Goal: Task Accomplishment & Management: Manage account settings

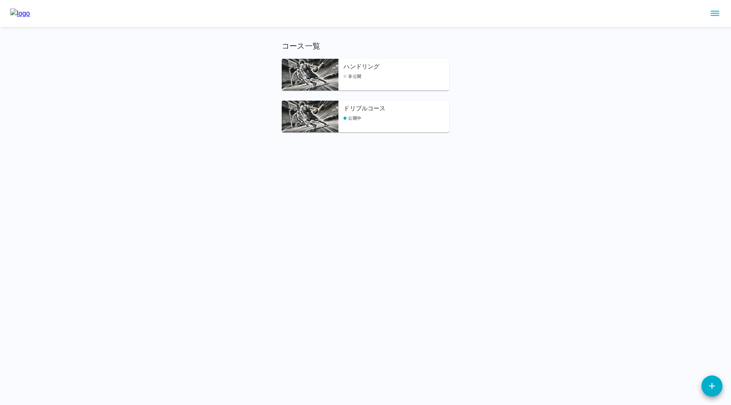
click at [374, 123] on div "ドリブルコース 公開中" at bounding box center [396, 118] width 106 height 28
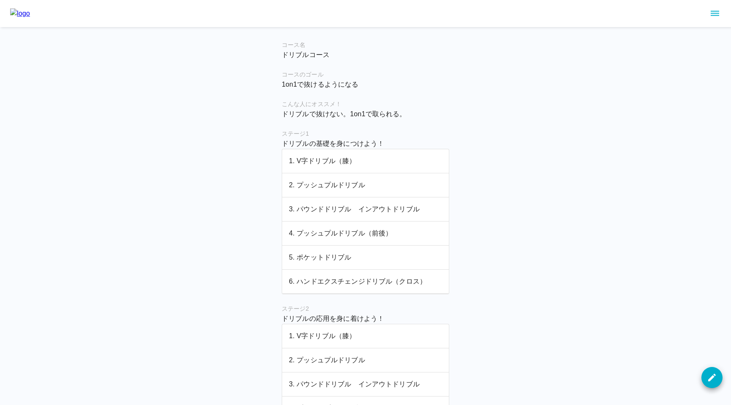
scroll to position [324, 0]
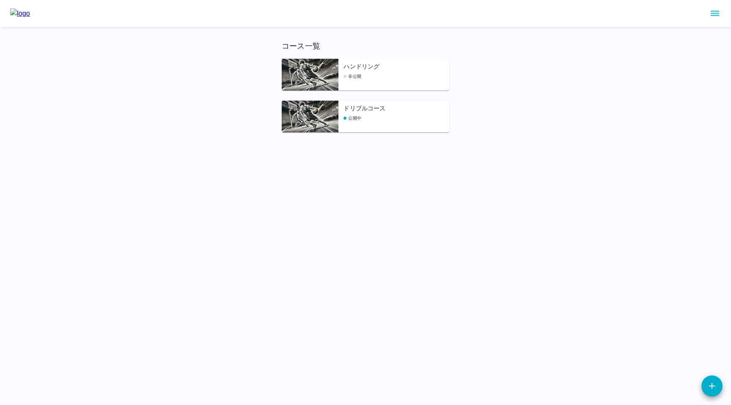
click at [385, 80] on div "ハンドリング 非公開" at bounding box center [396, 76] width 106 height 28
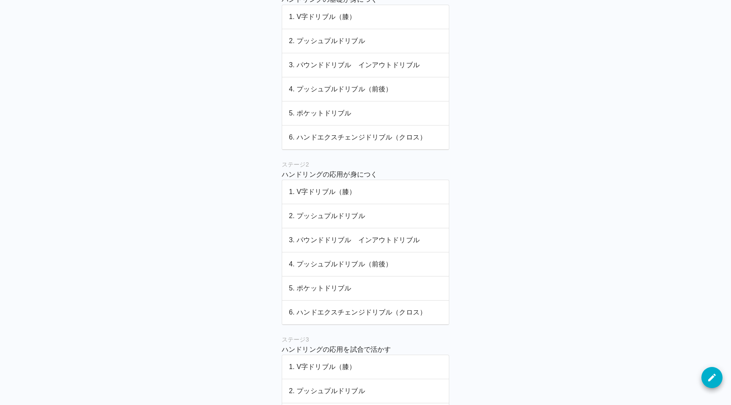
scroll to position [348, 0]
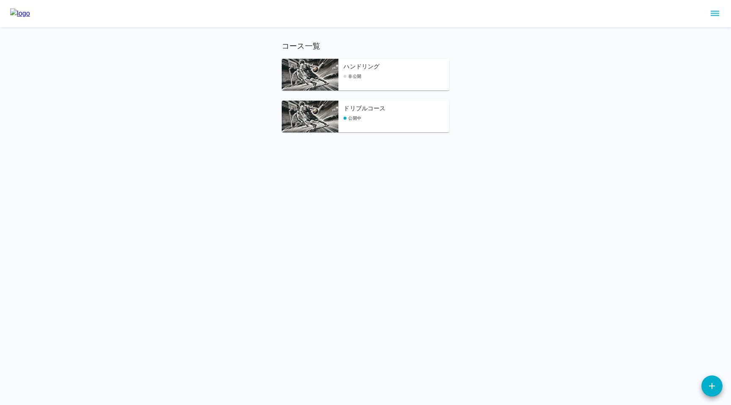
click at [398, 115] on div "ドリブルコース 公開中" at bounding box center [396, 118] width 106 height 28
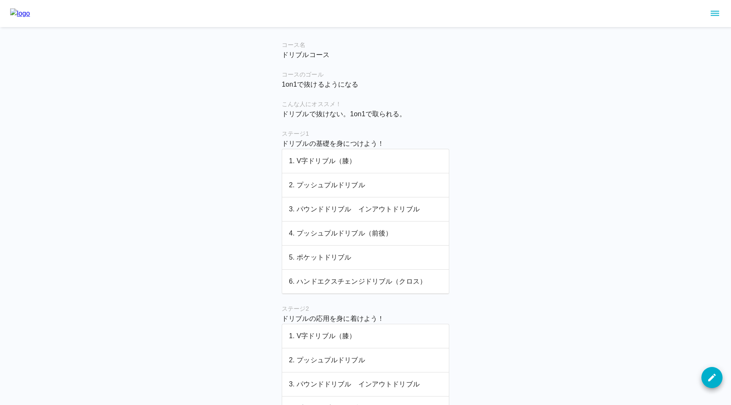
scroll to position [324, 0]
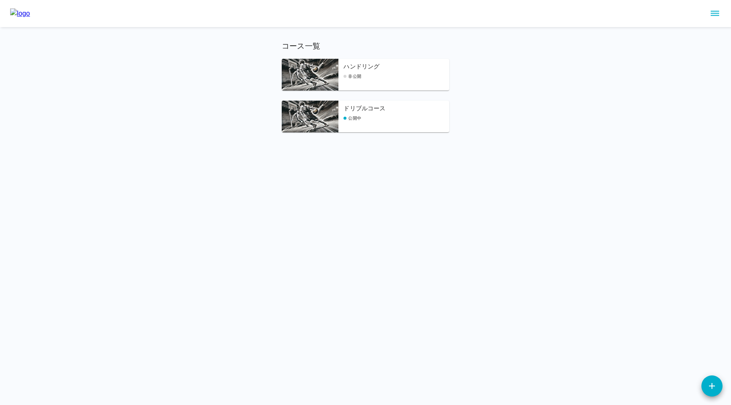
click at [395, 68] on h6 "ハンドリング" at bounding box center [396, 66] width 106 height 9
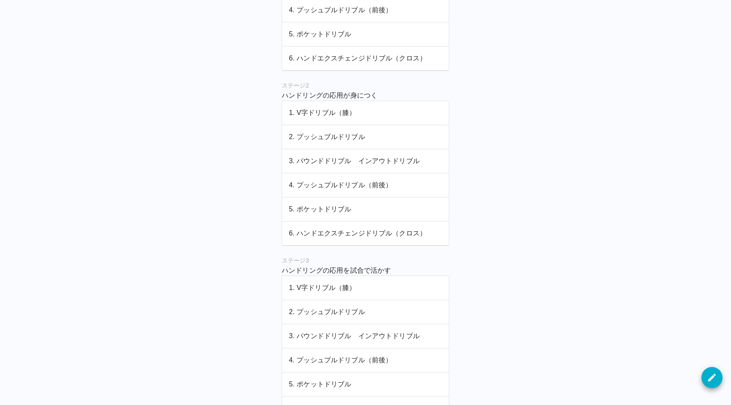
scroll to position [348, 0]
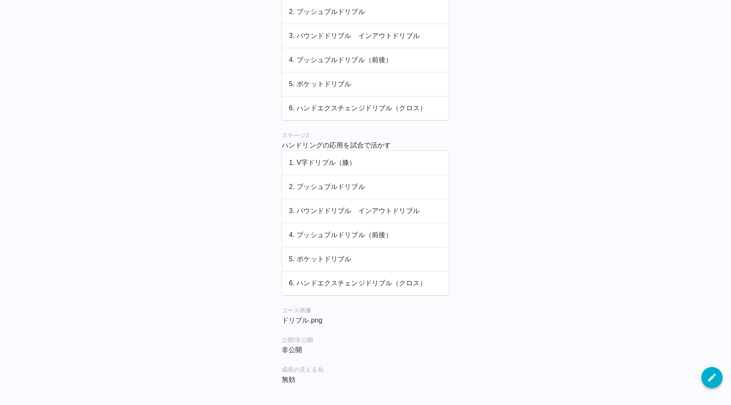
click at [709, 383] on button "button" at bounding box center [711, 377] width 21 height 21
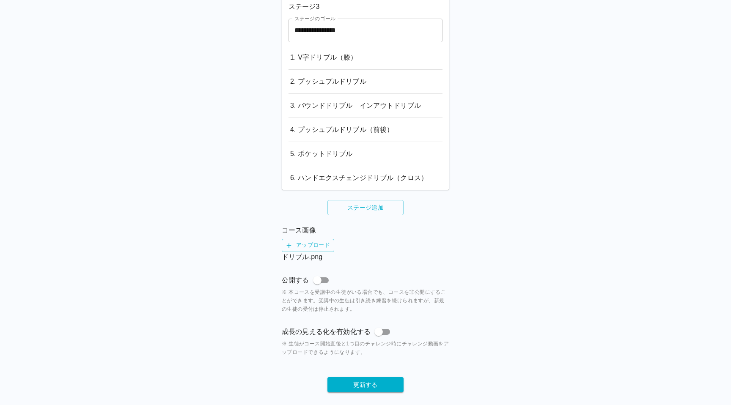
scroll to position [595, 0]
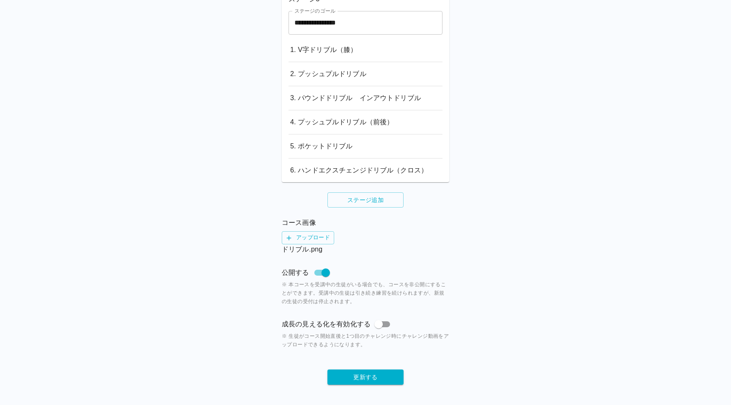
click at [349, 378] on button "更新する" at bounding box center [365, 378] width 76 height 16
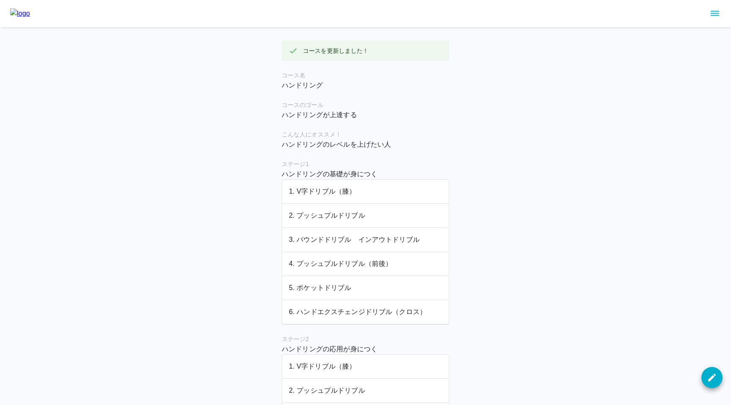
click at [30, 13] on img at bounding box center [20, 13] width 20 height 10
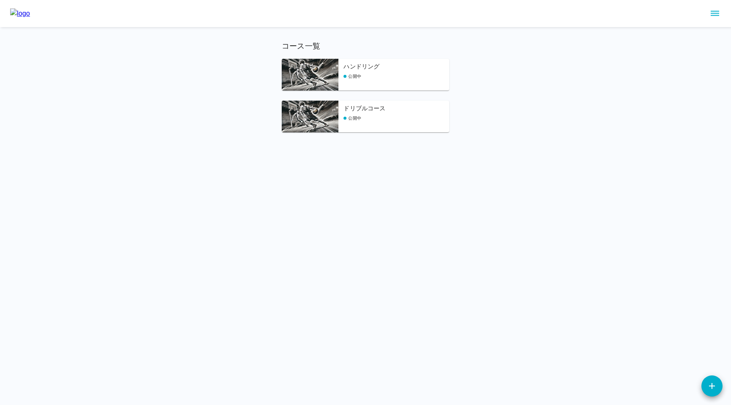
click at [339, 110] on div "ドリブルコース 公開中" at bounding box center [365, 117] width 167 height 32
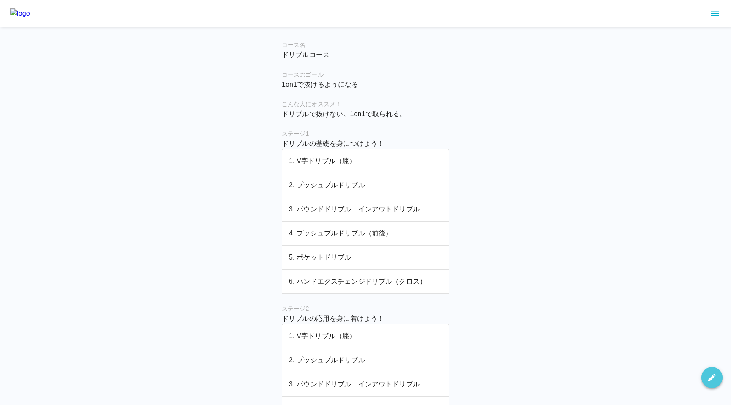
click at [707, 376] on icon "button" at bounding box center [712, 377] width 10 height 10
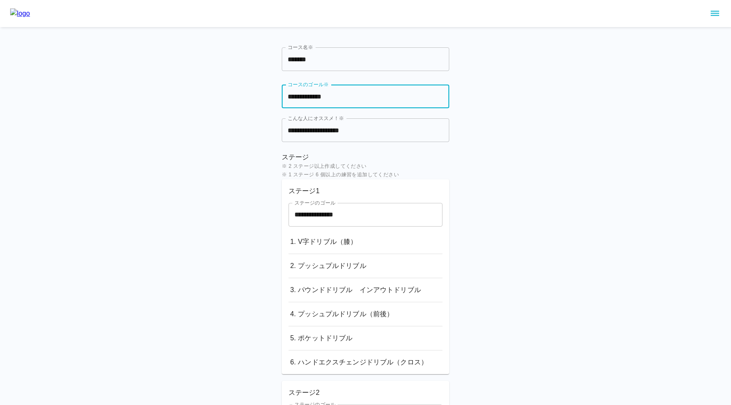
click at [383, 102] on input "**********" at bounding box center [365, 97] width 167 height 24
click at [370, 99] on input "**********" at bounding box center [365, 97] width 167 height 24
click at [372, 95] on input "**********" at bounding box center [365, 97] width 167 height 24
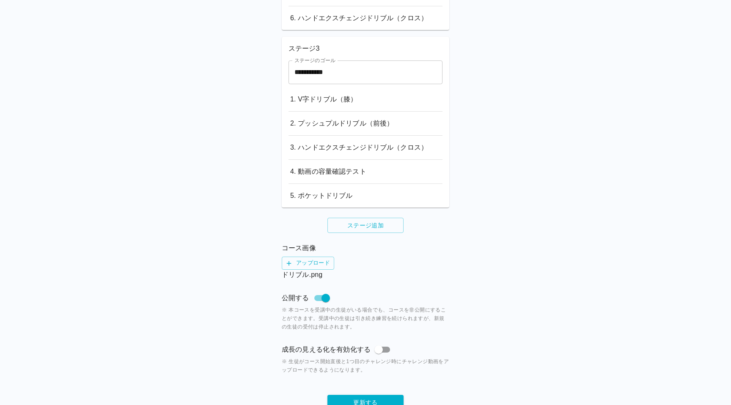
scroll to position [571, 0]
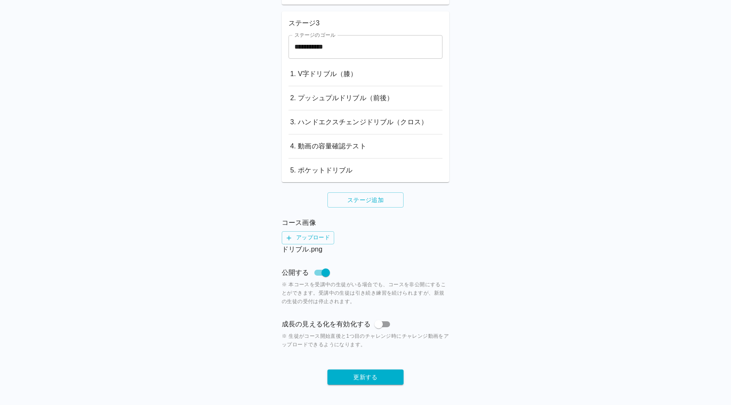
type input "**********"
click at [383, 375] on button "更新する" at bounding box center [365, 378] width 76 height 16
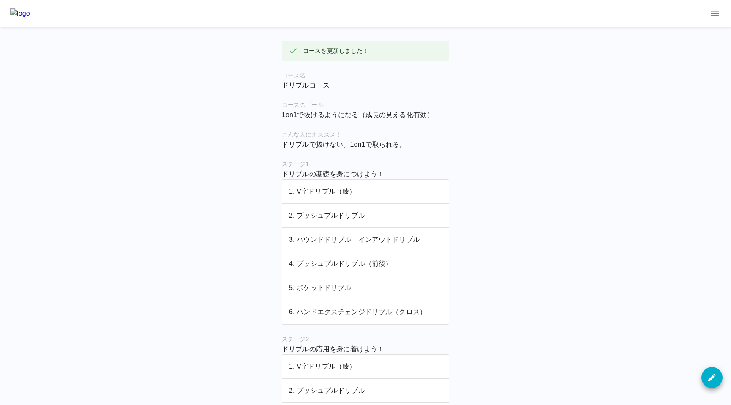
click at [30, 19] on link at bounding box center [20, 13] width 20 height 10
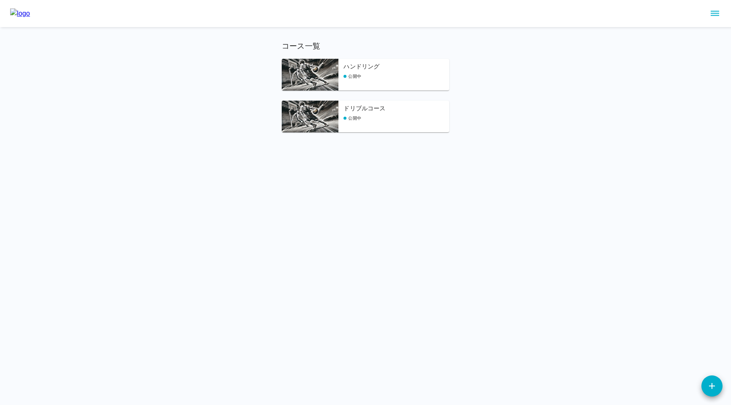
click at [342, 79] on div "ハンドリング 公開中" at bounding box center [365, 75] width 167 height 32
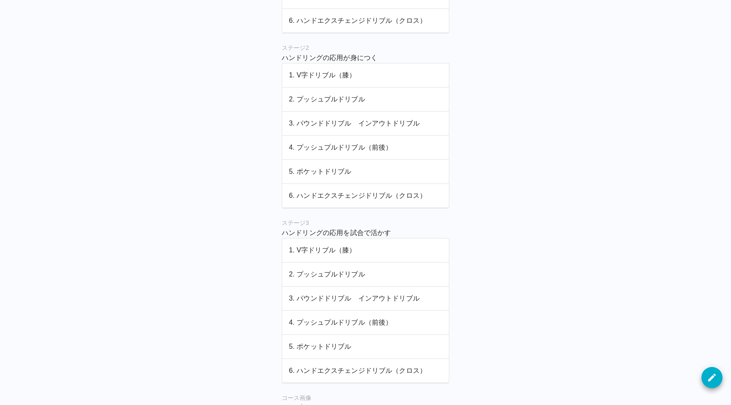
scroll to position [348, 0]
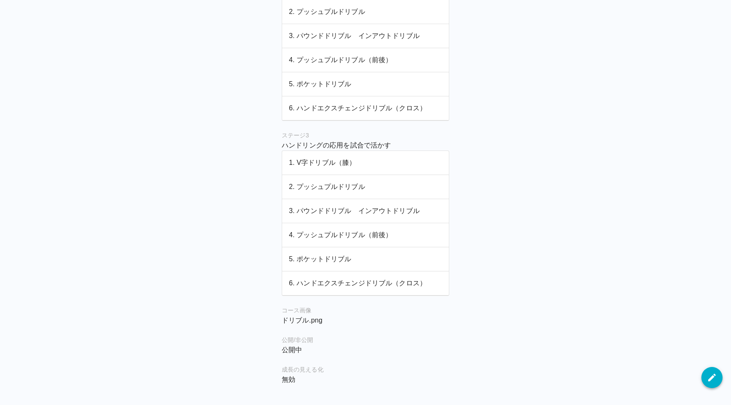
click at [705, 376] on button "button" at bounding box center [711, 377] width 21 height 21
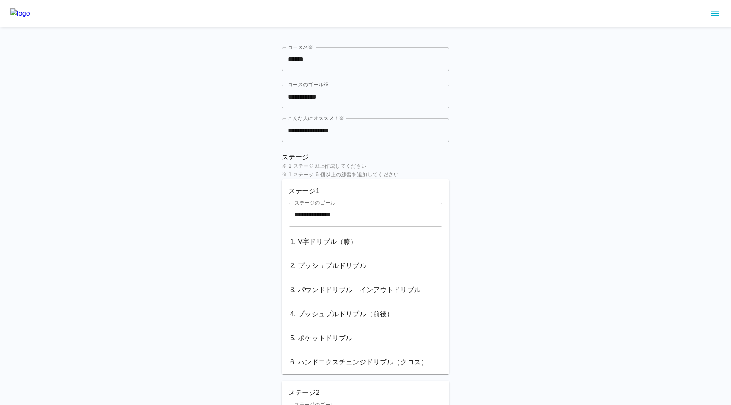
click at [381, 97] on input "**********" at bounding box center [365, 97] width 167 height 24
paste input "**********"
click at [424, 96] on input "**********" at bounding box center [365, 97] width 167 height 24
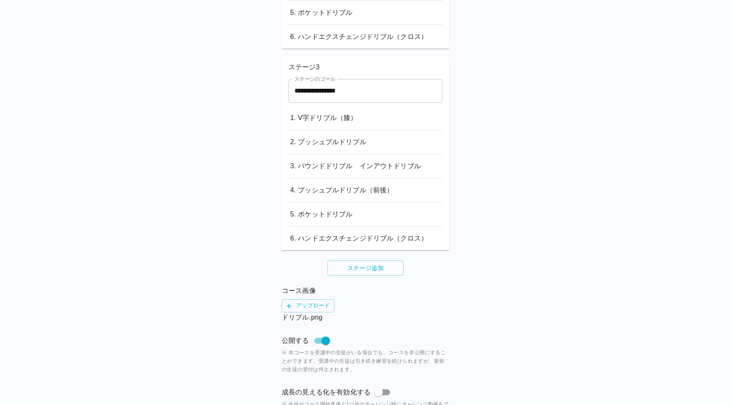
scroll to position [595, 0]
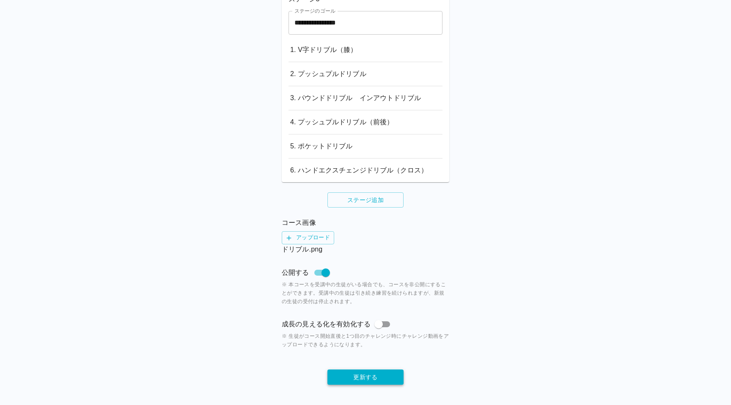
type input "**********"
click at [361, 372] on button "更新する" at bounding box center [365, 378] width 76 height 16
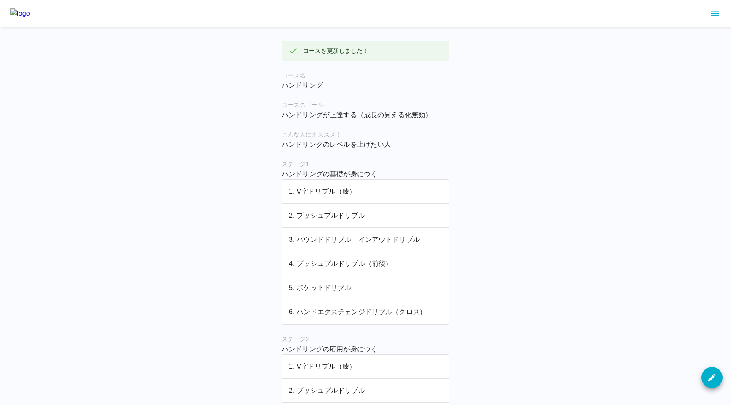
click at [30, 16] on img at bounding box center [20, 13] width 20 height 10
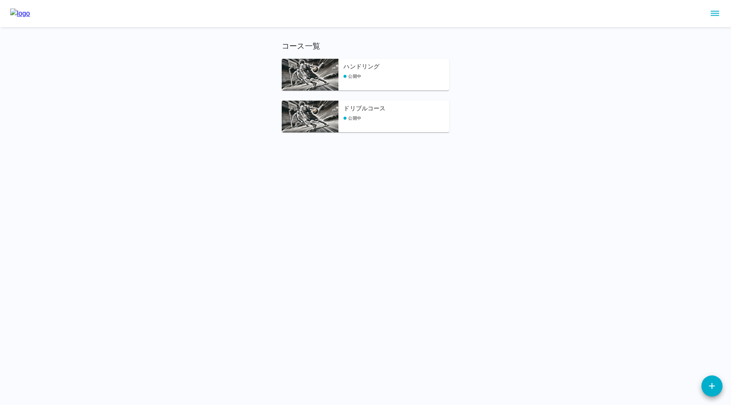
click at [379, 121] on div "公開中" at bounding box center [396, 118] width 106 height 6
click at [378, 78] on div "公開中" at bounding box center [396, 76] width 106 height 6
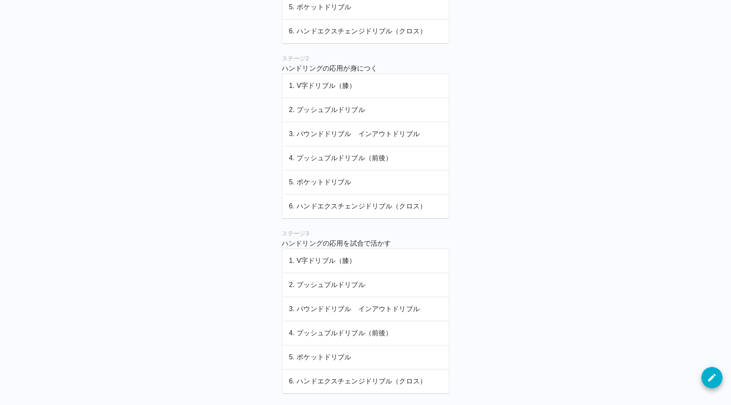
scroll to position [310, 0]
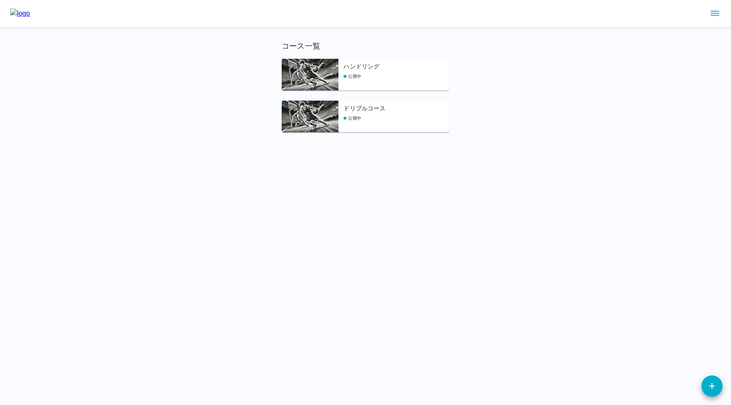
click at [358, 112] on h6 "ドリブルコース" at bounding box center [396, 108] width 106 height 9
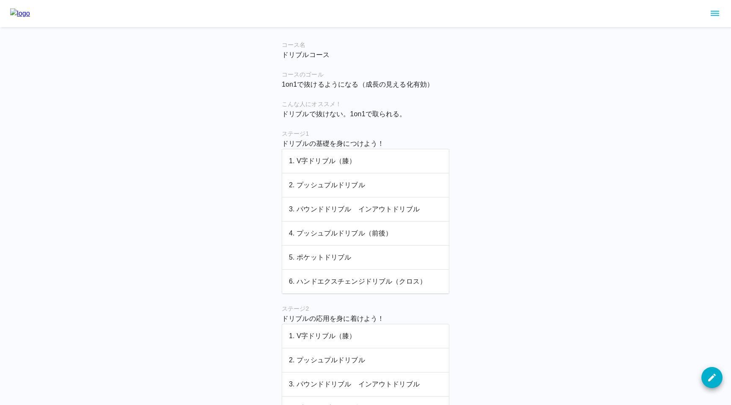
click at [355, 189] on p "2. プッシュプルドリブル" at bounding box center [365, 185] width 153 height 10
click at [342, 162] on p "1. V字ドリブル（膝）" at bounding box center [365, 161] width 153 height 10
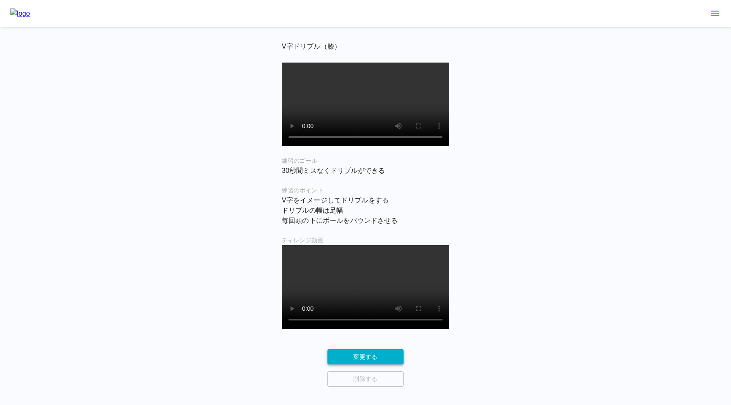
click at [344, 365] on button "変更する" at bounding box center [365, 357] width 76 height 16
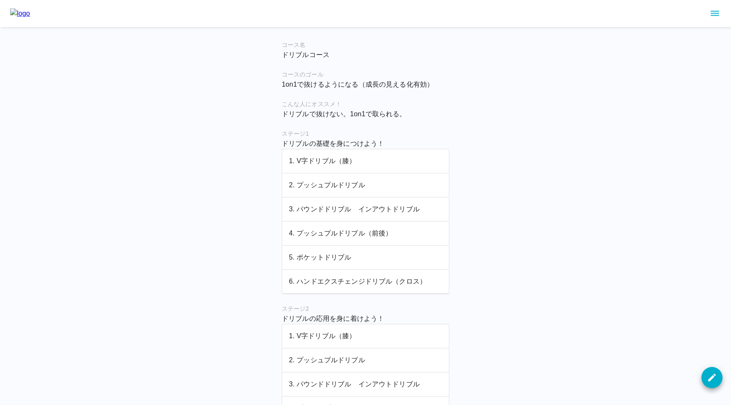
click at [334, 161] on p "1. V字ドリブル（膝）" at bounding box center [365, 161] width 153 height 10
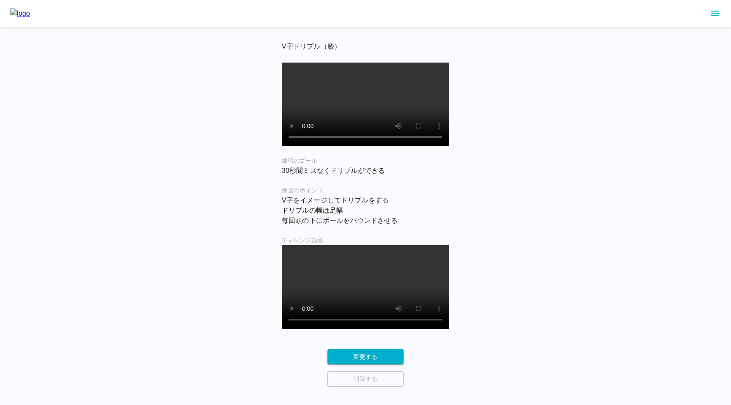
scroll to position [23, 0]
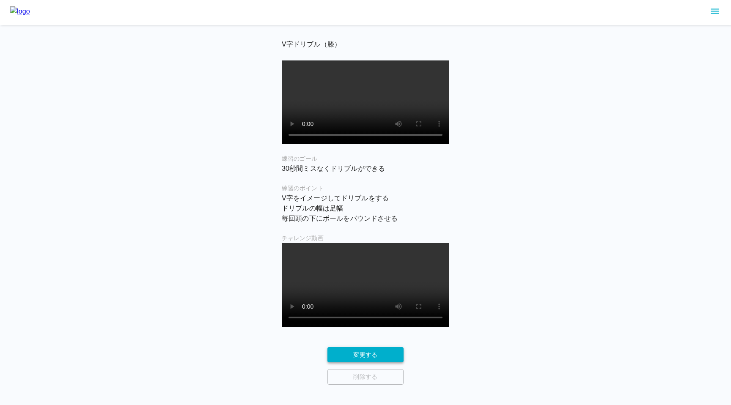
click at [351, 356] on button "変更する" at bounding box center [365, 355] width 76 height 16
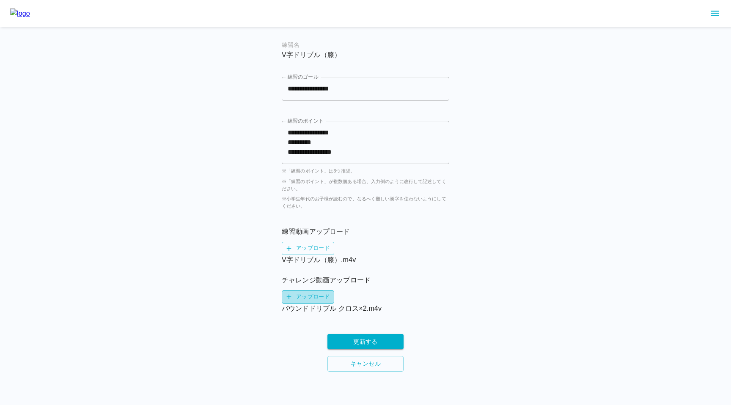
click at [299, 297] on label "アップロード" at bounding box center [308, 296] width 52 height 13
click at [0, 0] on input "アップロード" at bounding box center [0, 0] width 0 height 0
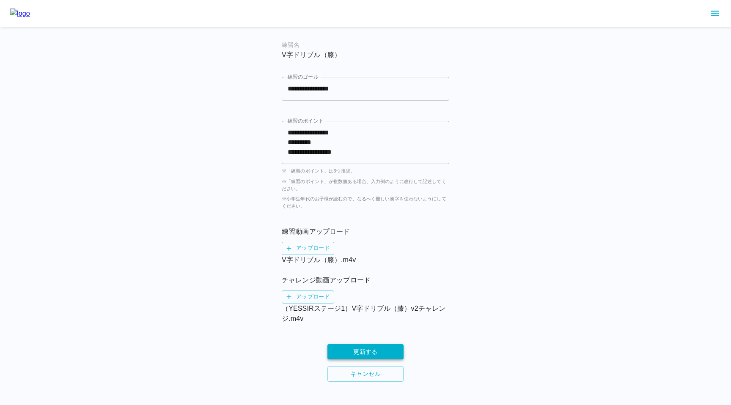
click at [333, 353] on button "更新する" at bounding box center [365, 352] width 76 height 16
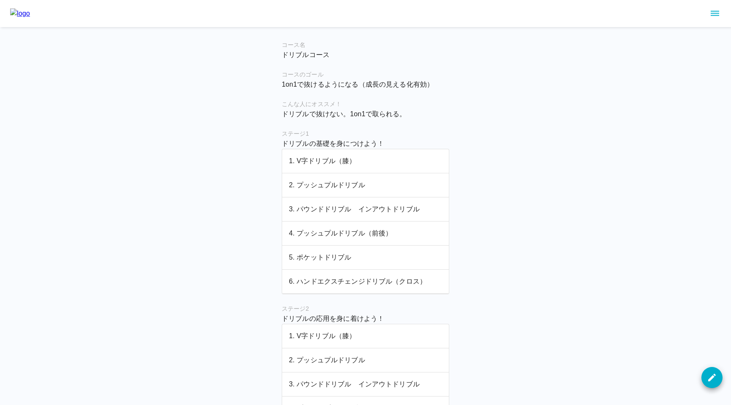
click at [324, 192] on td "2. プッシュプルドリブル" at bounding box center [365, 185] width 167 height 24
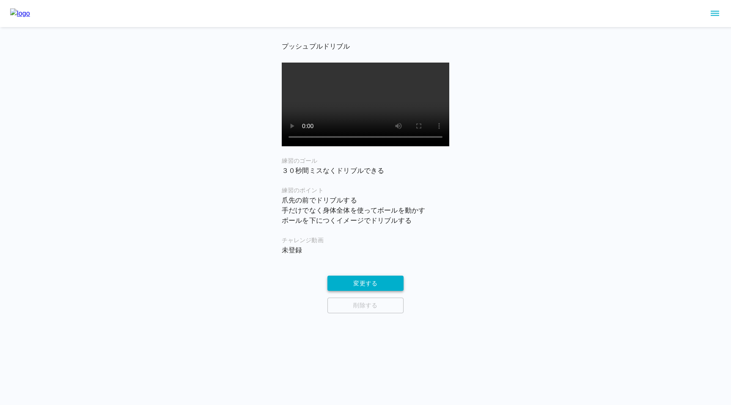
click at [338, 291] on button "変更する" at bounding box center [365, 284] width 76 height 16
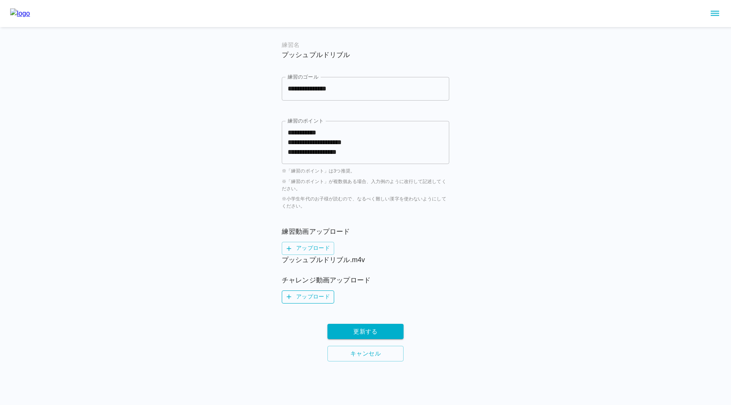
click at [312, 301] on label "アップロード" at bounding box center [308, 296] width 52 height 13
click at [0, 0] on input "アップロード" at bounding box center [0, 0] width 0 height 0
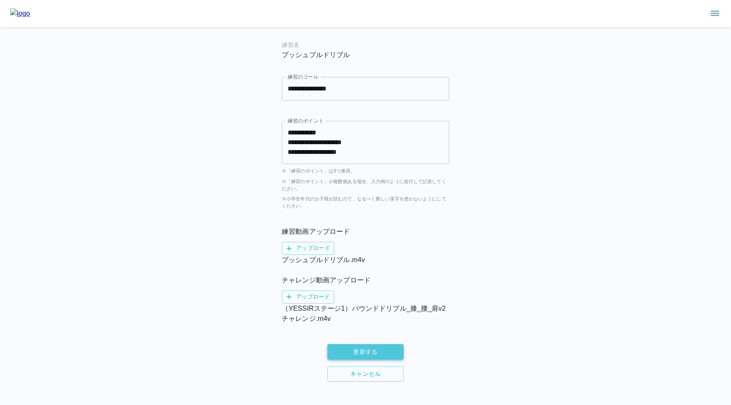
click at [346, 355] on button "更新する" at bounding box center [365, 352] width 76 height 16
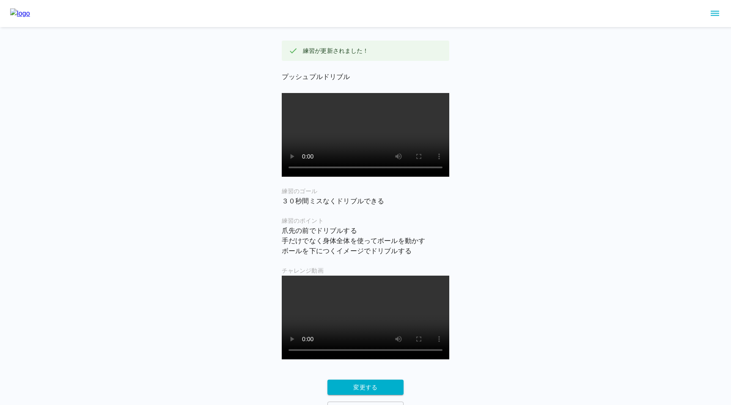
click at [30, 8] on img at bounding box center [20, 13] width 20 height 10
